Goal: Transaction & Acquisition: Purchase product/service

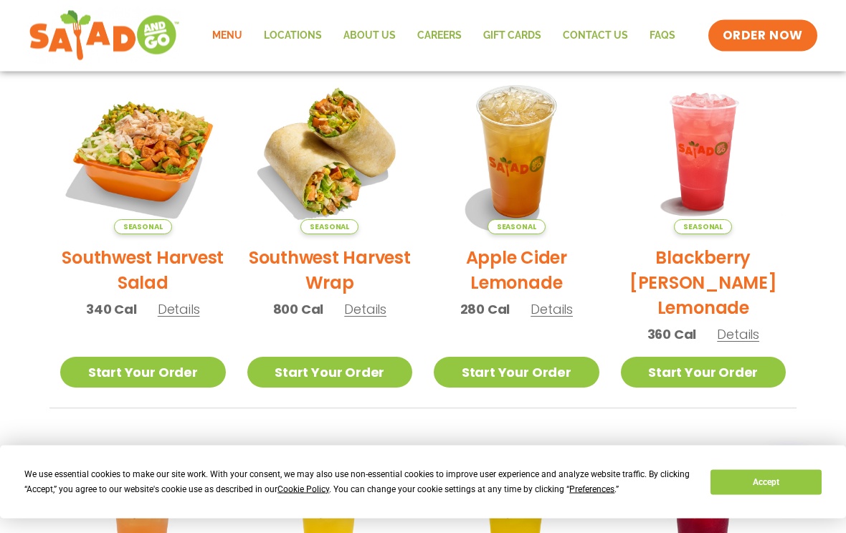
scroll to position [336, 0]
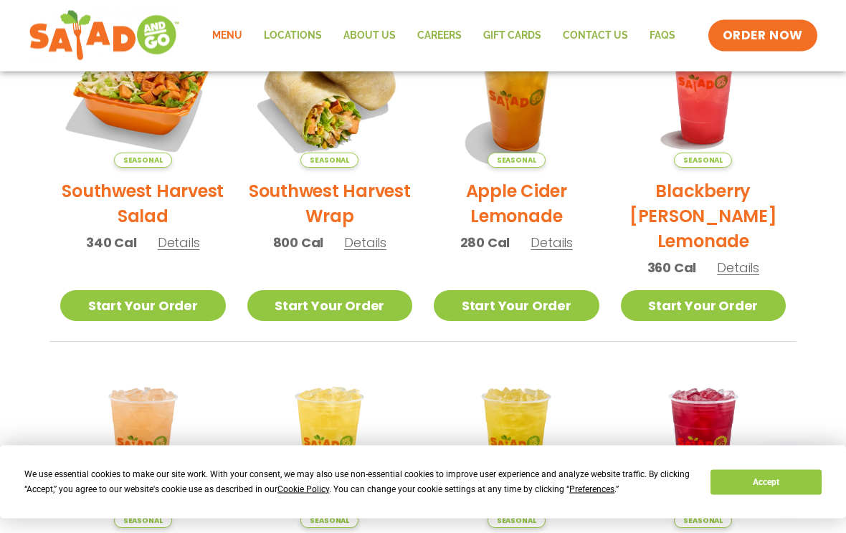
click at [796, 60] on div "Menu Locations About Us Careers GIFT CARDS Contact Us FAQs Menu Menu Locations …" at bounding box center [423, 35] width 789 height 57
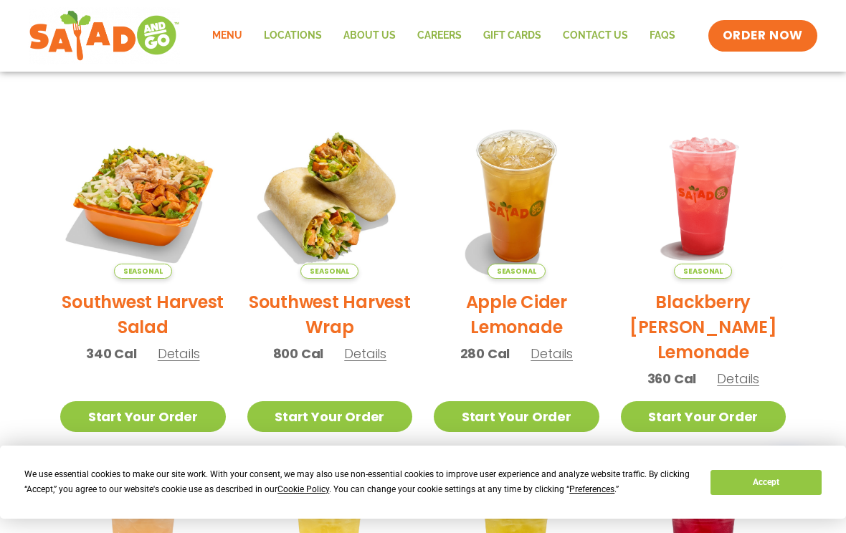
scroll to position [291, 0]
click at [340, 313] on h2 "Southwest Harvest Wrap" at bounding box center [330, 315] width 166 height 50
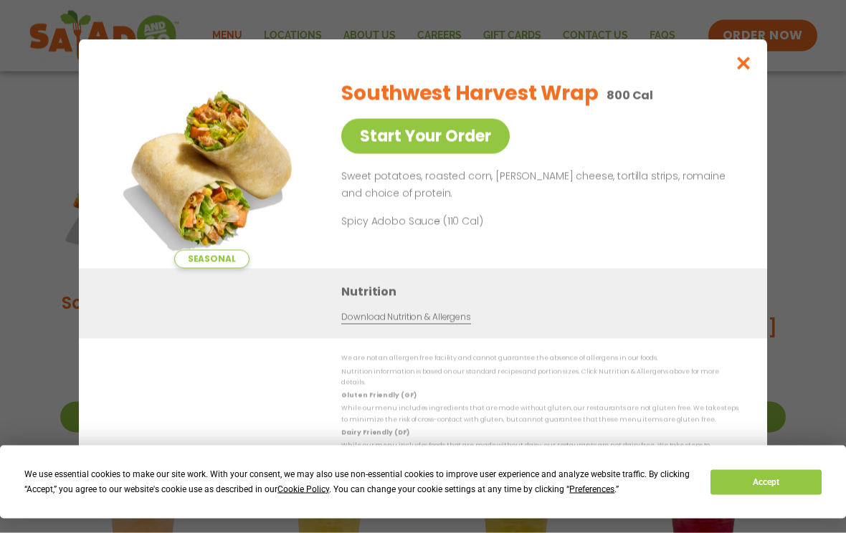
scroll to position [292, 0]
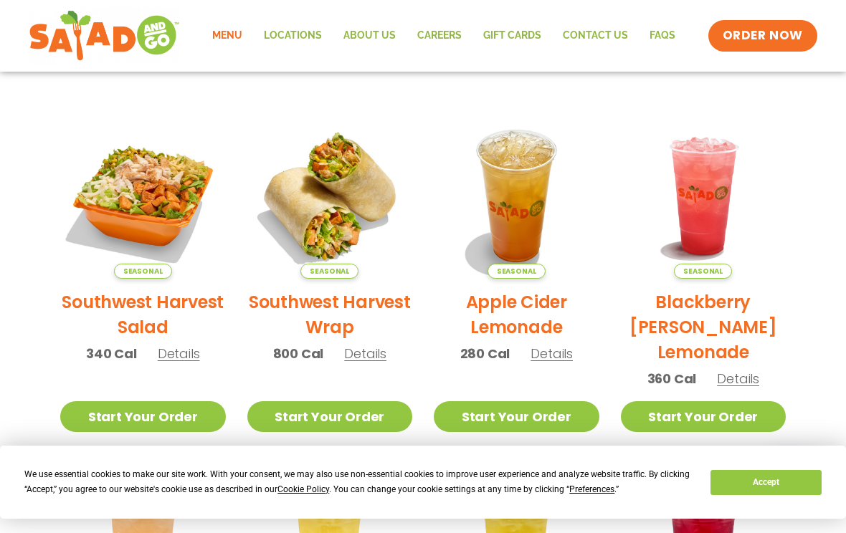
click at [295, 420] on link "Start Your Order" at bounding box center [330, 416] width 166 height 31
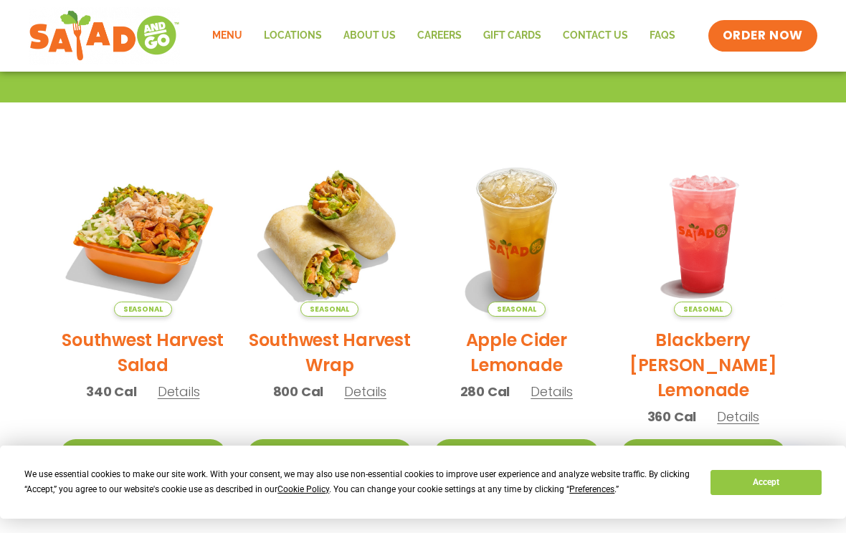
scroll to position [257, 0]
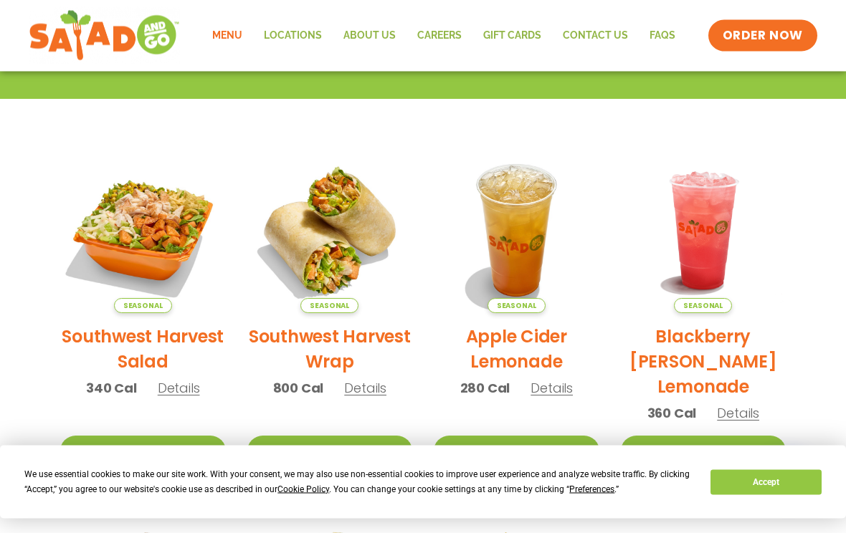
click at [297, 455] on link "Start Your Order" at bounding box center [330, 452] width 166 height 31
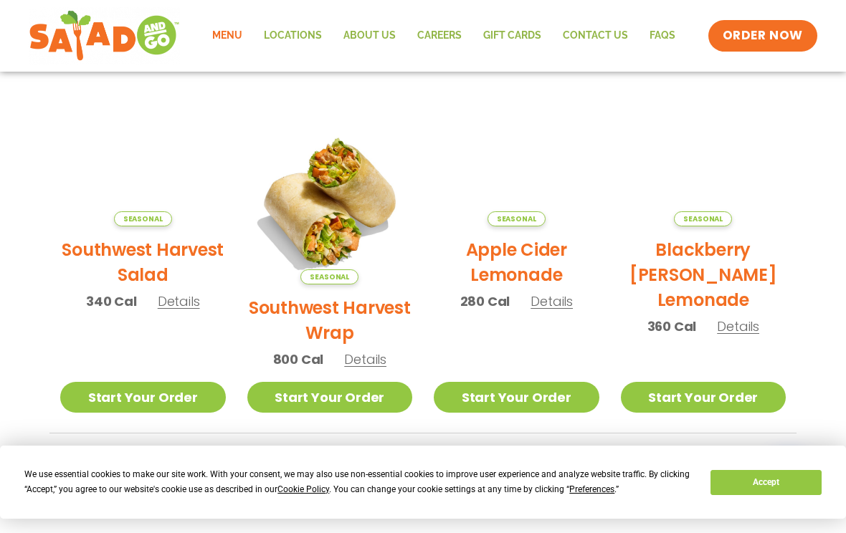
scroll to position [280, 0]
